Goal: Task Accomplishment & Management: Use online tool/utility

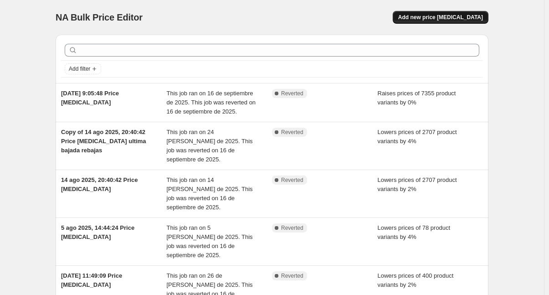
click at [445, 19] on span "Add new price [MEDICAL_DATA]" at bounding box center [440, 17] width 85 height 7
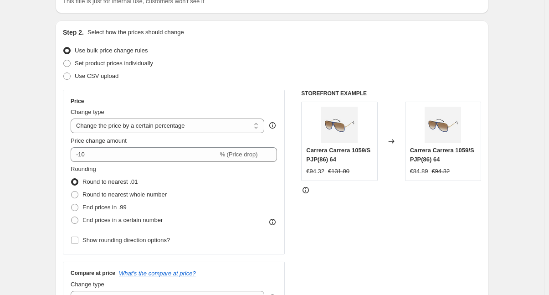
scroll to position [91, 0]
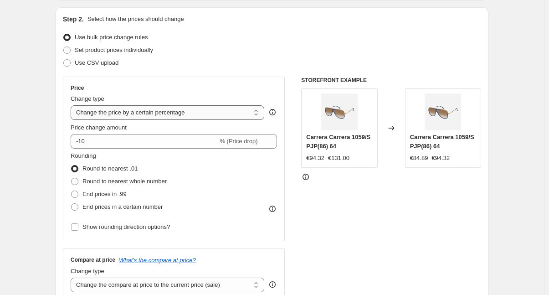
click at [182, 113] on select "Change the price to a certain amount Change the price by a certain amount Chang…" at bounding box center [168, 112] width 194 height 15
select select "ecap"
click at [72, 105] on select "Change the price to a certain amount Change the price by a certain amount Chang…" at bounding box center [168, 112] width 194 height 15
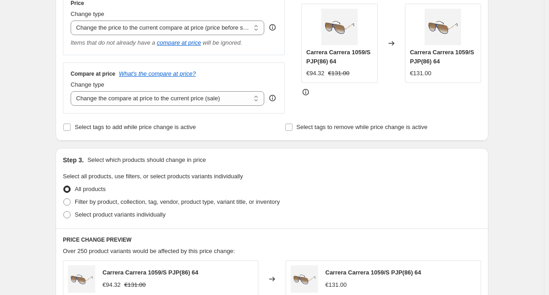
scroll to position [182, 0]
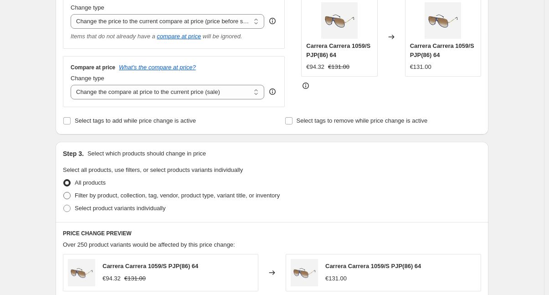
click at [71, 195] on span at bounding box center [66, 195] width 7 height 7
click at [64, 192] on input "Filter by product, collection, tag, vendor, product type, variant title, or inv…" at bounding box center [63, 192] width 0 height 0
radio input "true"
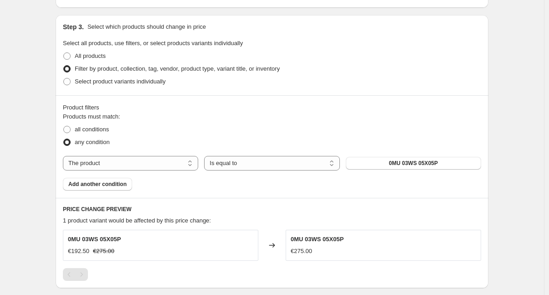
scroll to position [319, 0]
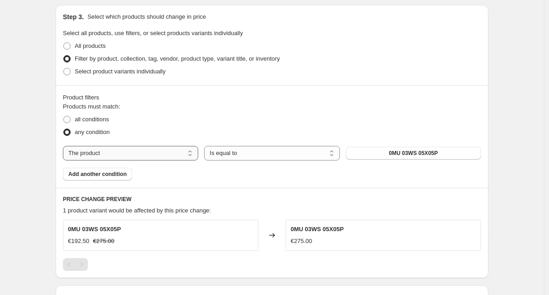
click at [135, 151] on select "The product The product's collection The product's tag The product's vendor The…" at bounding box center [130, 153] width 135 height 15
select select "collection"
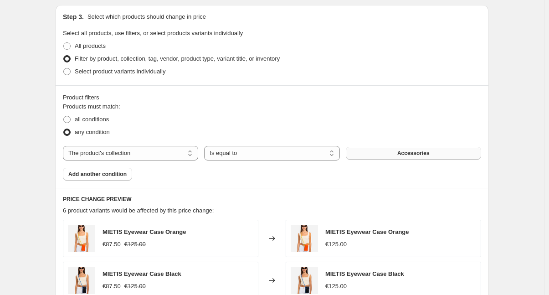
click at [400, 154] on button "Accessories" at bounding box center [413, 153] width 135 height 13
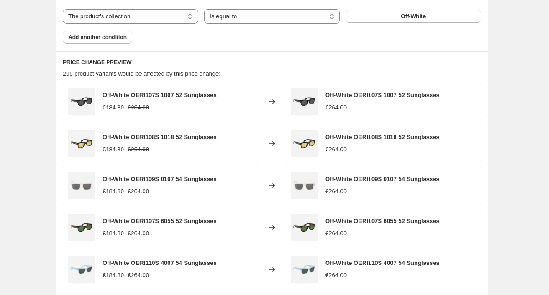
scroll to position [665, 0]
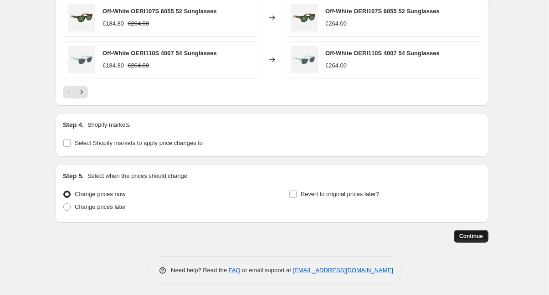
click at [477, 232] on span "Continue" at bounding box center [471, 235] width 24 height 7
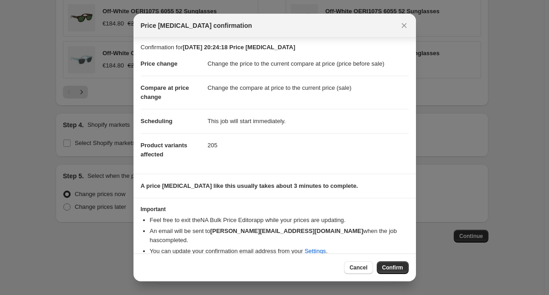
scroll to position [3, 0]
click at [399, 267] on span "Confirm" at bounding box center [392, 267] width 21 height 7
